Goal: Information Seeking & Learning: Learn about a topic

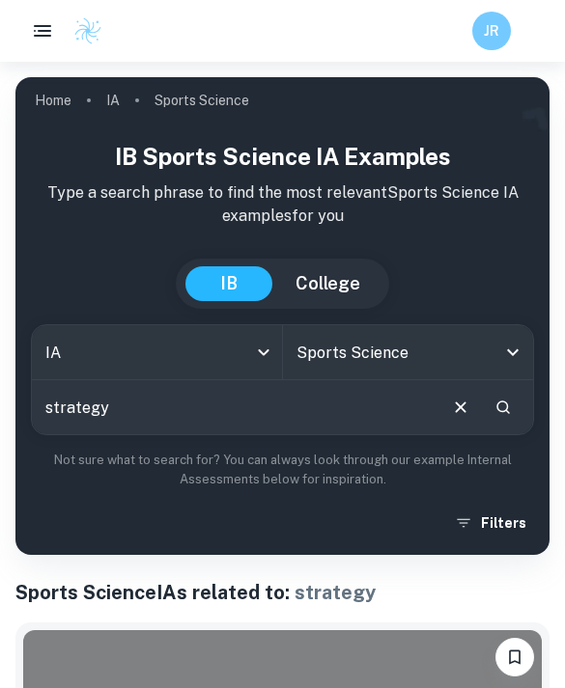
click at [244, 458] on p "Not sure what to search for? You can always look through our example Internal A…" at bounding box center [282, 471] width 503 height 40
click at [462, 409] on icon "Clear" at bounding box center [460, 407] width 11 height 11
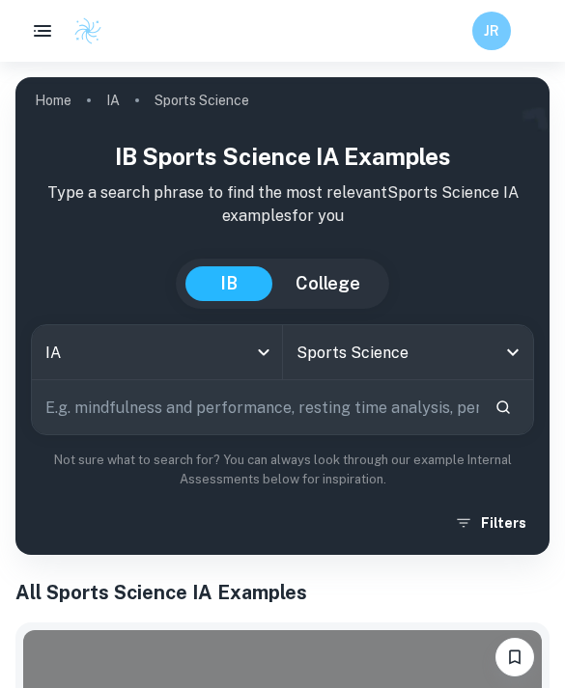
click at [373, 407] on input "strategy" at bounding box center [255, 407] width 447 height 54
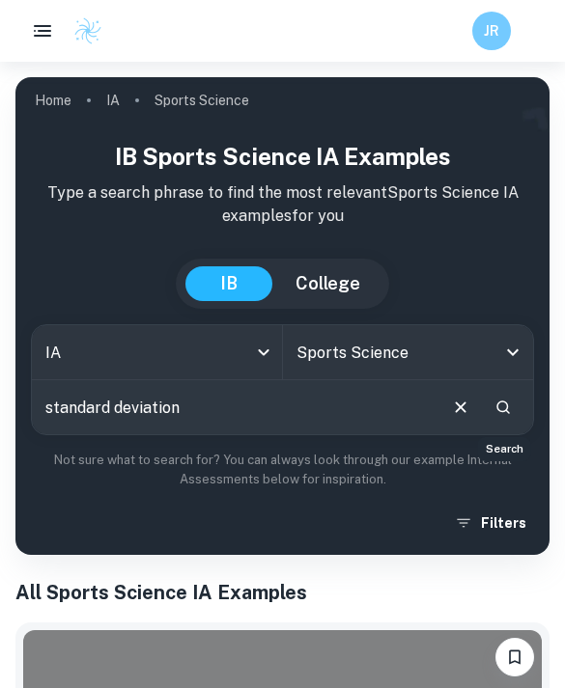
type input "standard deviation"
click at [499, 419] on button "Search" at bounding box center [503, 407] width 33 height 33
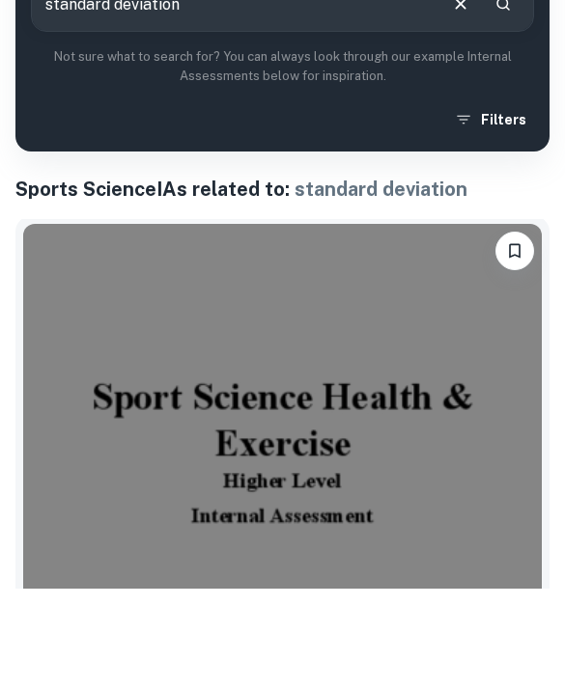
scroll to position [403, 0]
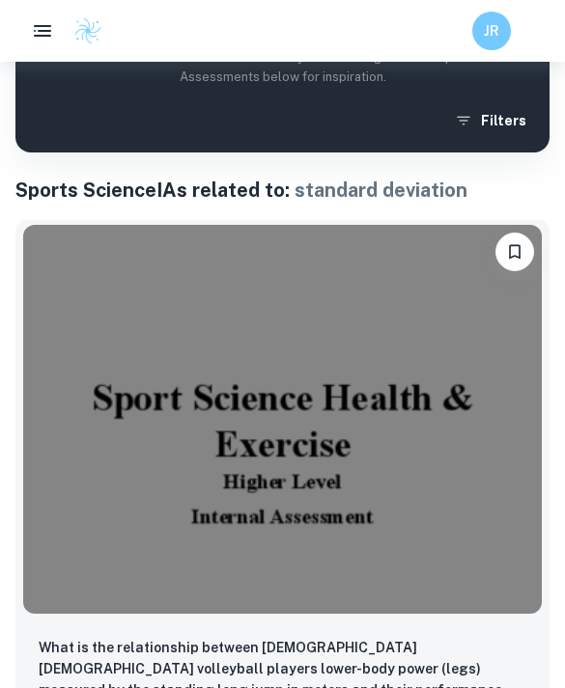
click at [499, 481] on img at bounding box center [282, 419] width 519 height 389
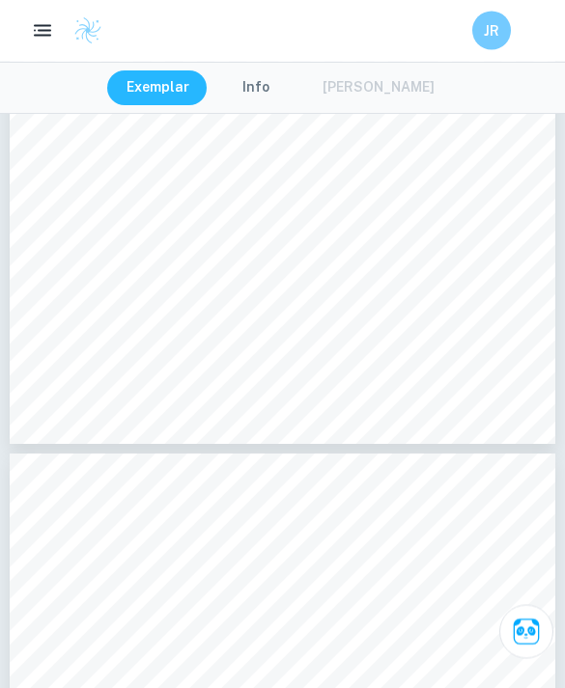
scroll to position [7722, 0]
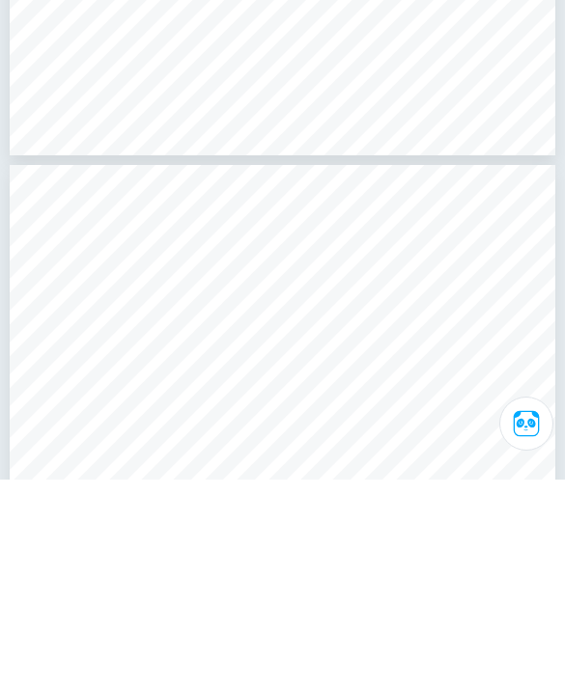
scroll to position [7260, 0]
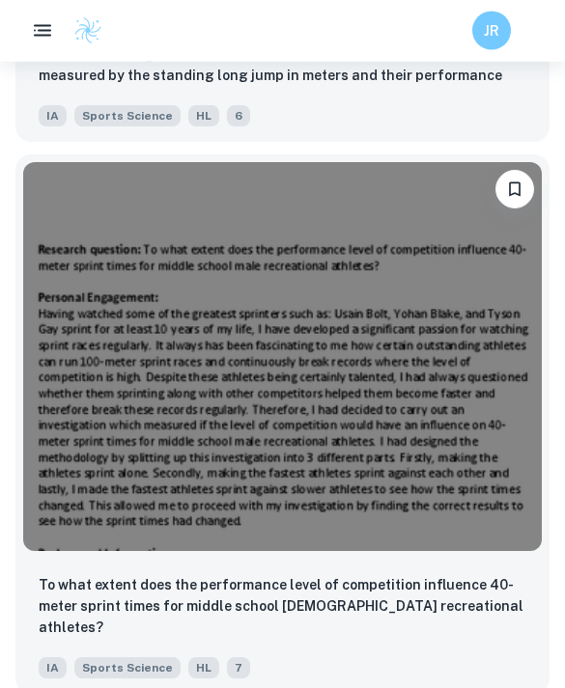
scroll to position [1021, 0]
click at [507, 326] on img at bounding box center [282, 356] width 519 height 389
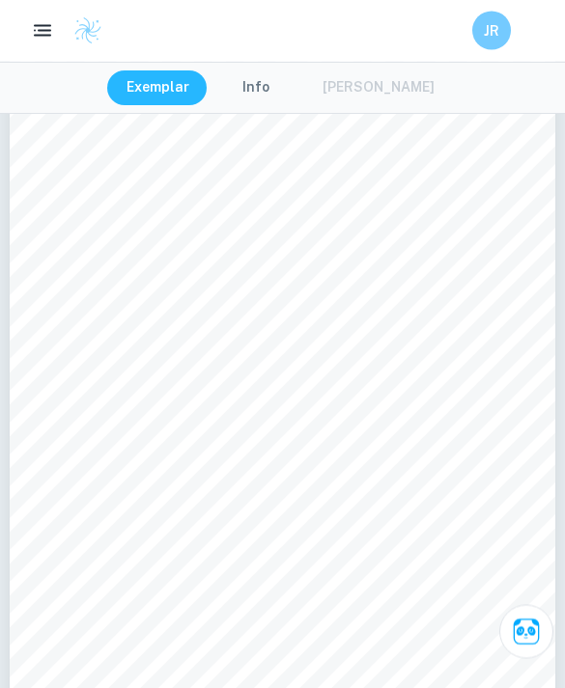
scroll to position [6421, 0]
click at [440, 688] on div "7) Graph 2: Percentage change averages graph The reason the error bars are larg…" at bounding box center [283, 440] width 546 height 772
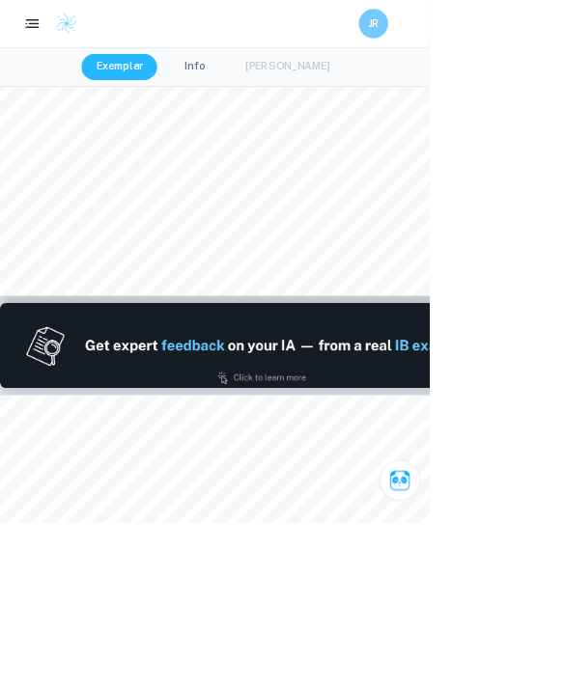
scroll to position [792, 0]
